Goal: Task Accomplishment & Management: Use online tool/utility

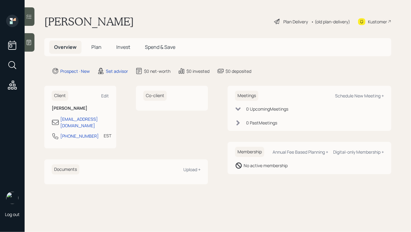
click at [31, 42] on icon at bounding box center [29, 42] width 6 height 6
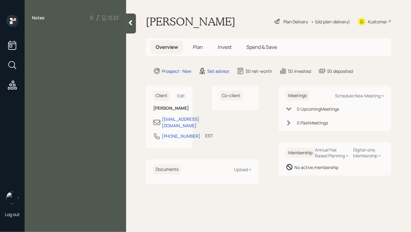
click at [65, 37] on div "Notes" at bounding box center [75, 120] width 101 height 210
click at [43, 31] on div at bounding box center [75, 31] width 87 height 7
